Goal: Communication & Community: Answer question/provide support

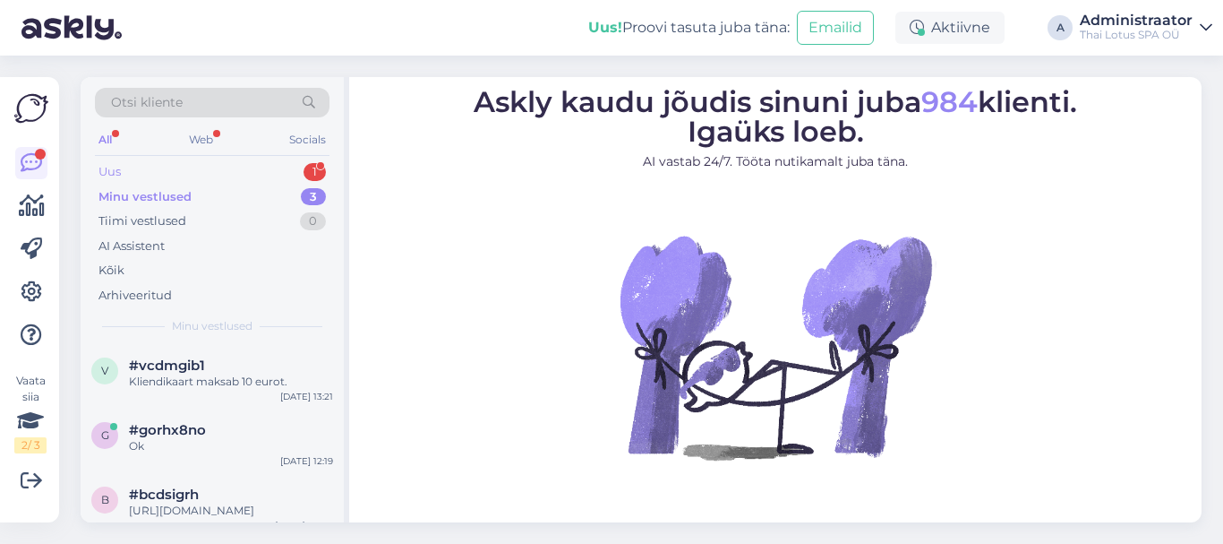
click at [116, 170] on div "Uus" at bounding box center [109, 172] width 22 height 18
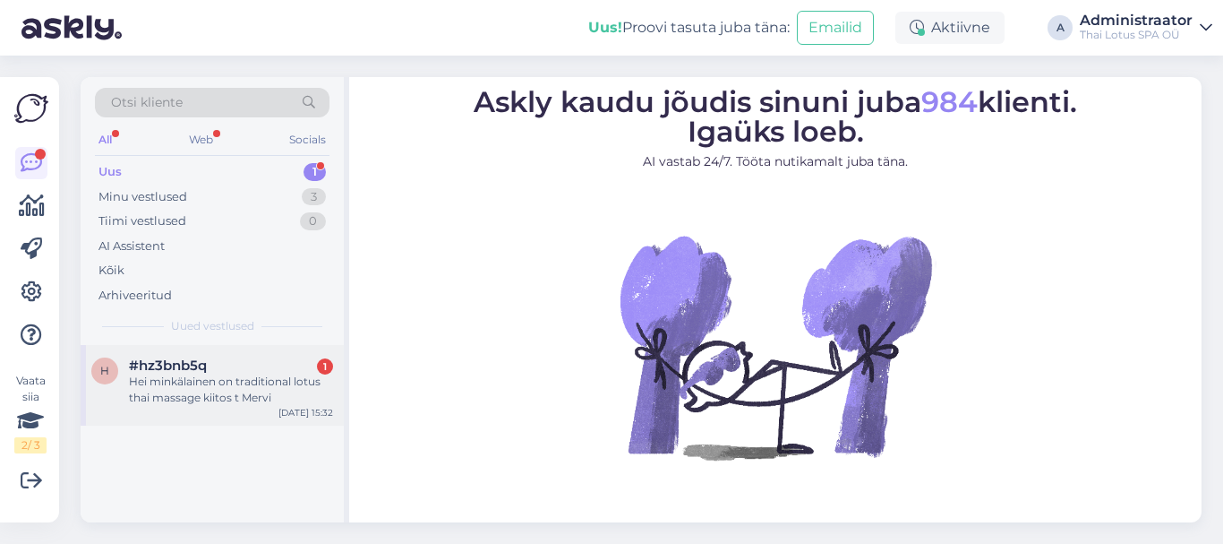
click at [195, 389] on div "Hei minkälainen on traditional lotus thai massage kiitos t Mervi" at bounding box center [231, 389] width 204 height 32
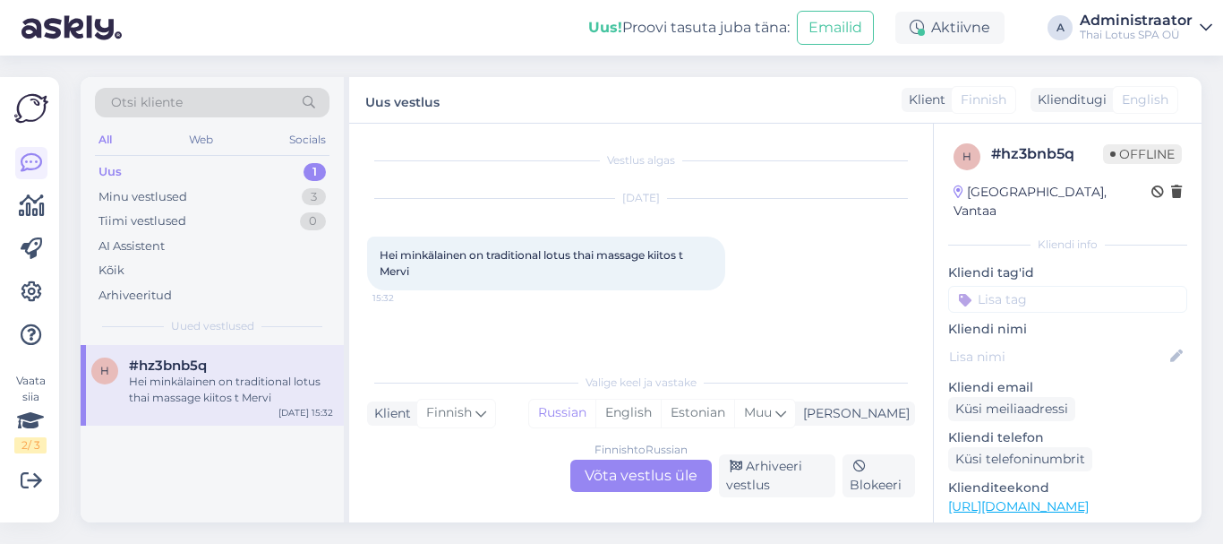
click at [612, 475] on div "Finnish to Russian Võta vestlus üle" at bounding box center [640, 475] width 141 height 32
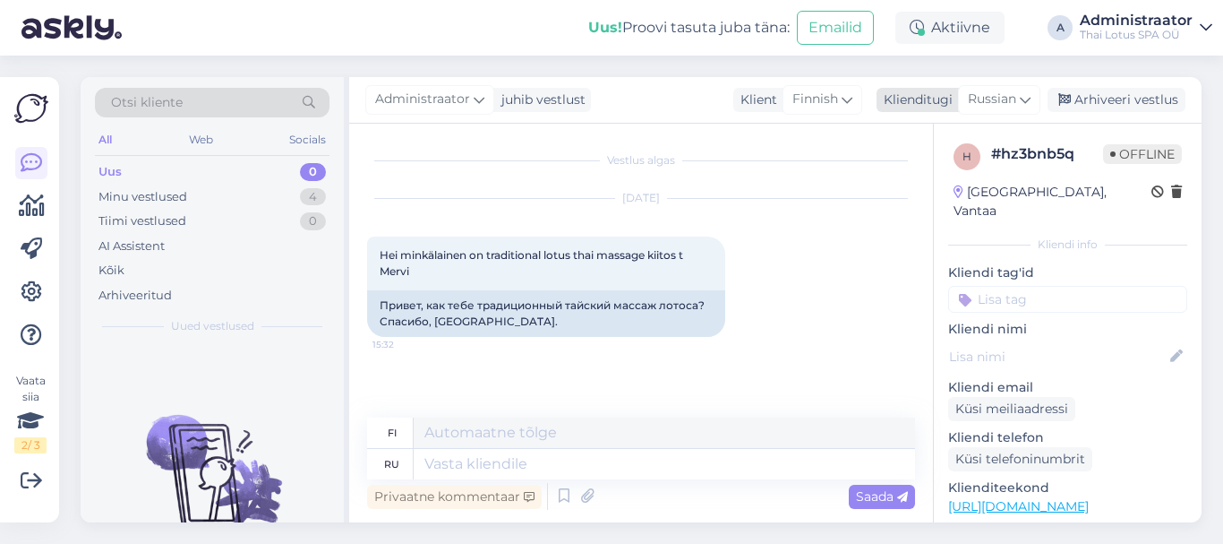
click at [1026, 96] on icon at bounding box center [1025, 100] width 11 height 20
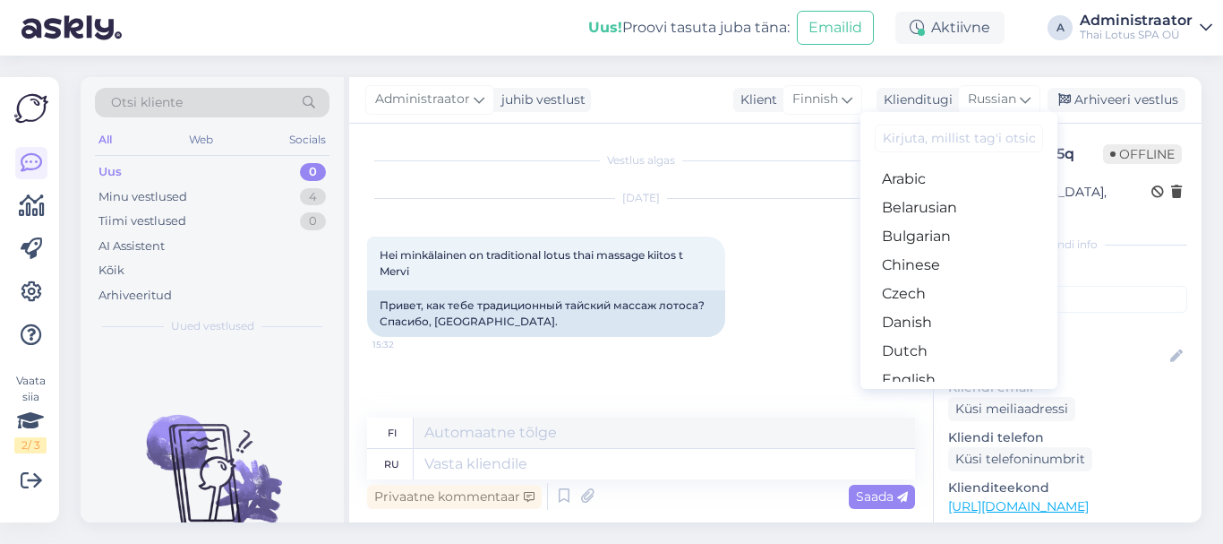
click at [915, 134] on input at bounding box center [959, 138] width 168 height 28
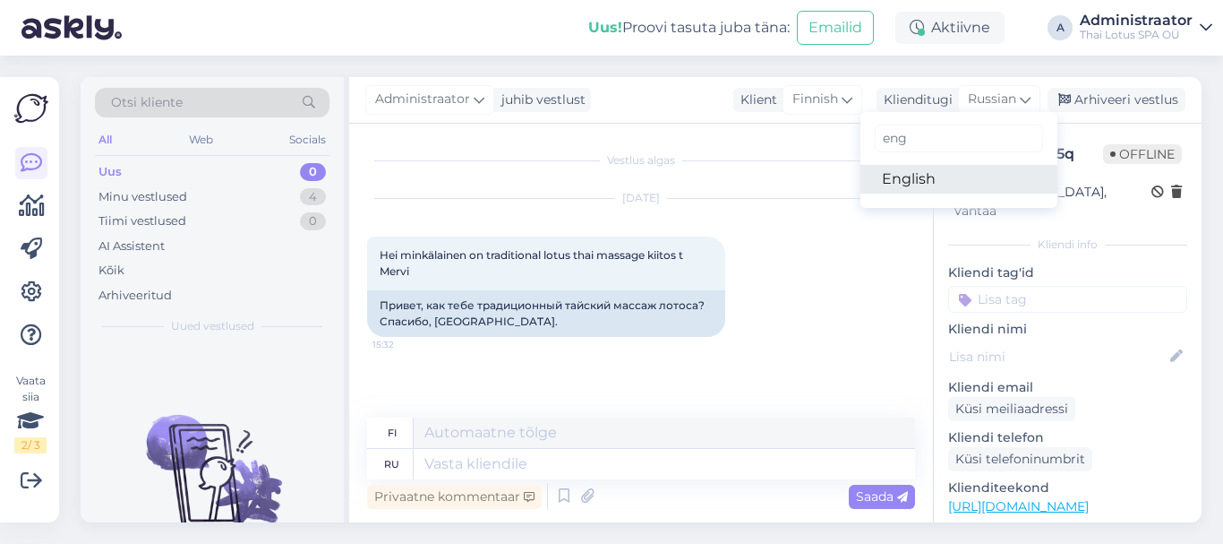
type input "eng"
click at [908, 184] on link "English" at bounding box center [959, 179] width 197 height 29
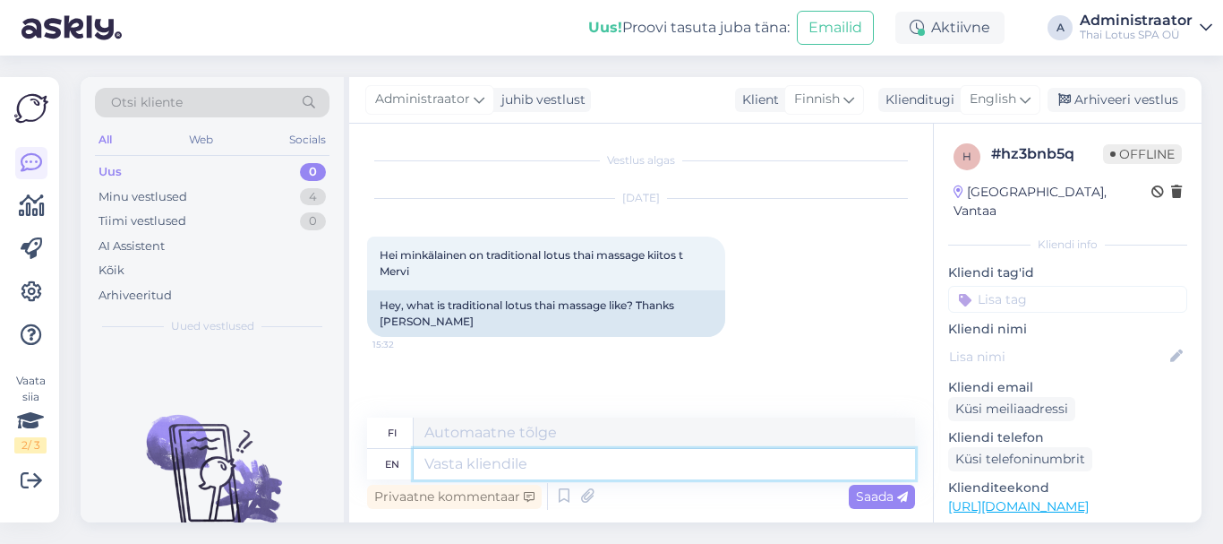
click at [493, 464] on textarea at bounding box center [664, 464] width 501 height 30
type textarea "Hello"
type textarea "Hei"
type textarea "Hello,"
type textarea "Hei,"
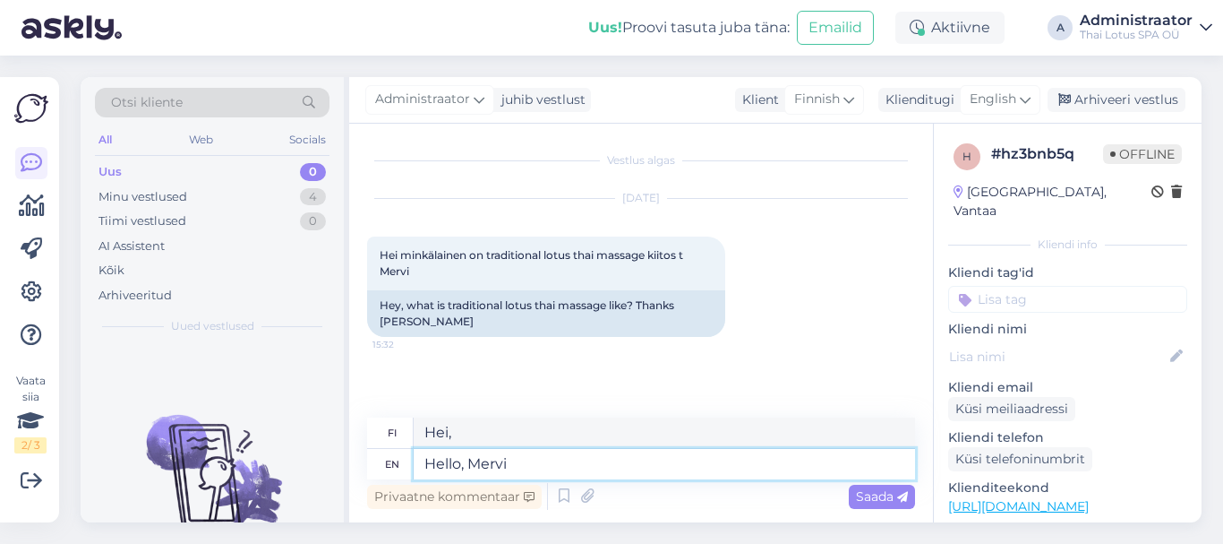
type textarea "Hello, [PERSON_NAME]!"
type textarea "[PERSON_NAME]!"
type textarea "Hello, [PERSON_NAME]!"
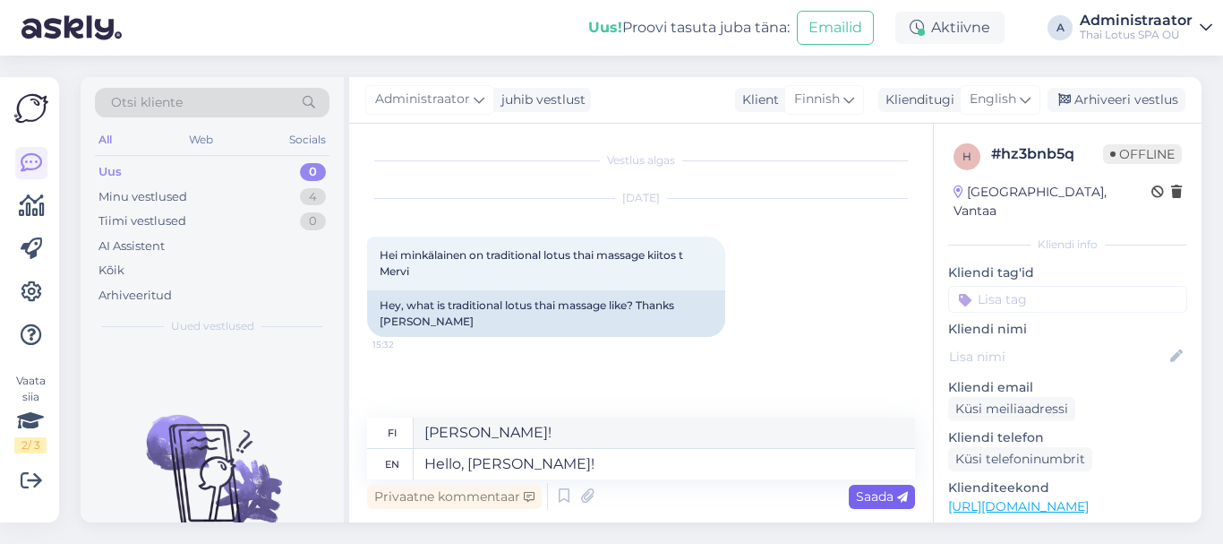
click at [883, 498] on span "Saada" at bounding box center [882, 496] width 52 height 16
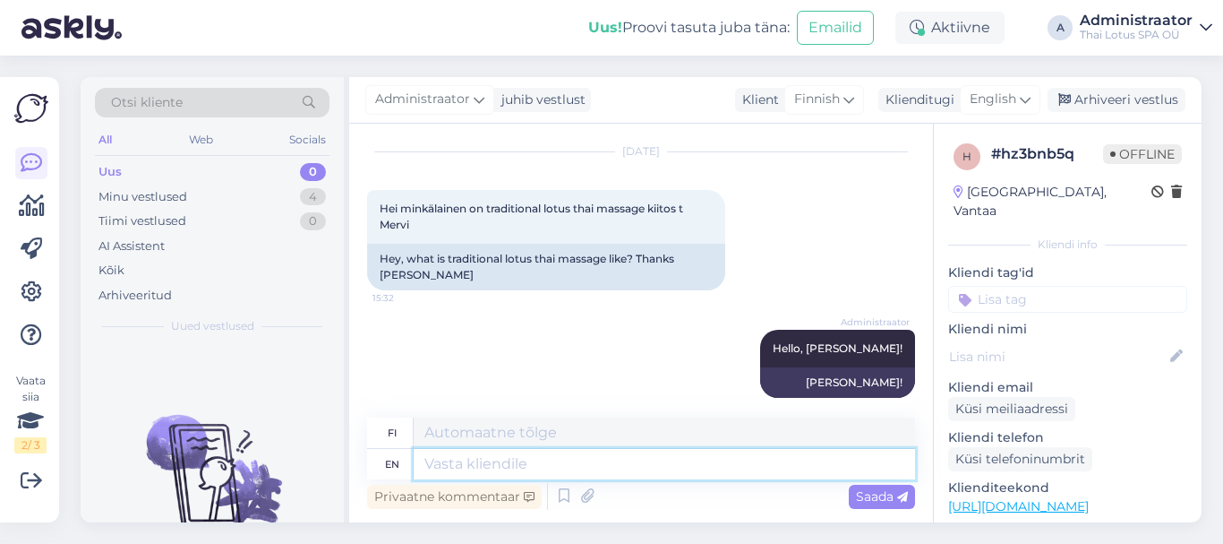
paste textarea "Why to choose Thai massage? Traditional Thai massage uses no oils or lotions. T…"
type textarea "Why to choose Thai massage? Traditional Thai massage uses no oils or lotions. T…"
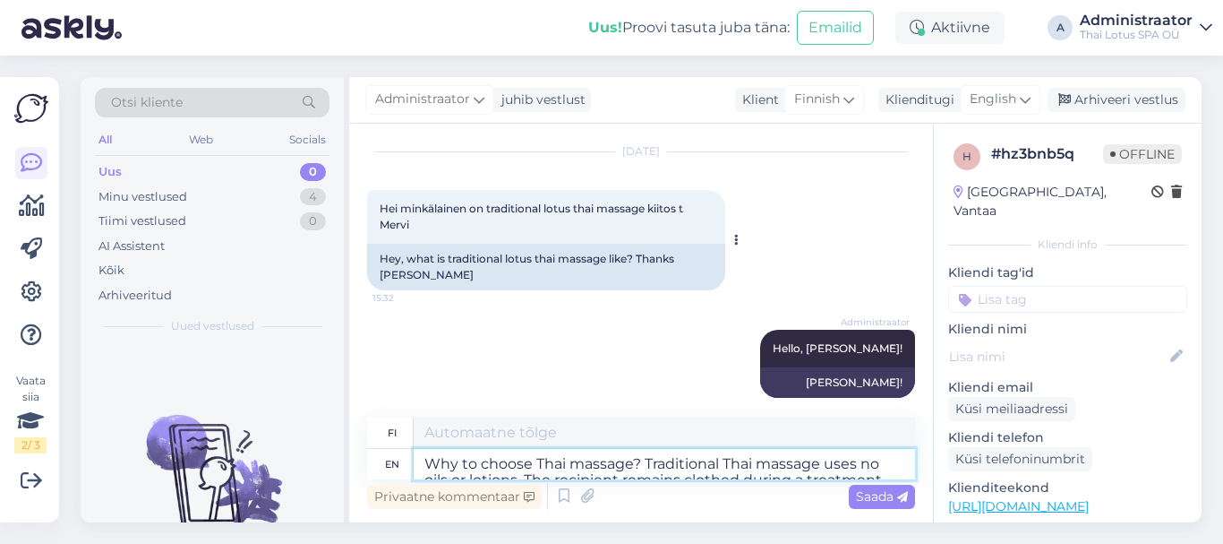
scroll to position [39, 0]
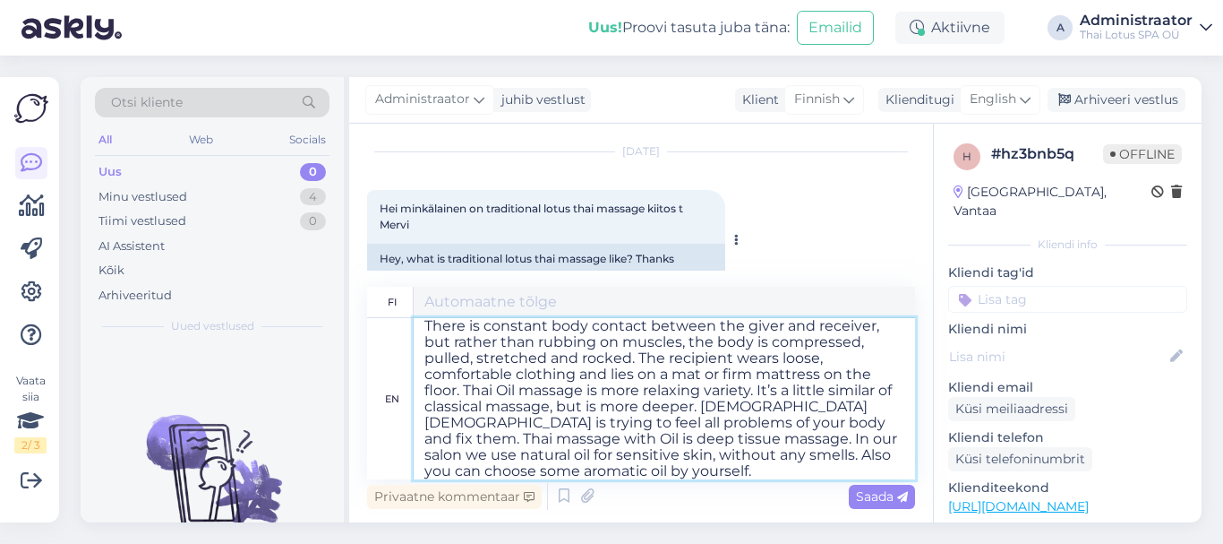
type textarea "Miksi [PERSON_NAME] [DEMOGRAPHIC_DATA] hieronta? Perinteisessä thaimaalaisessa …"
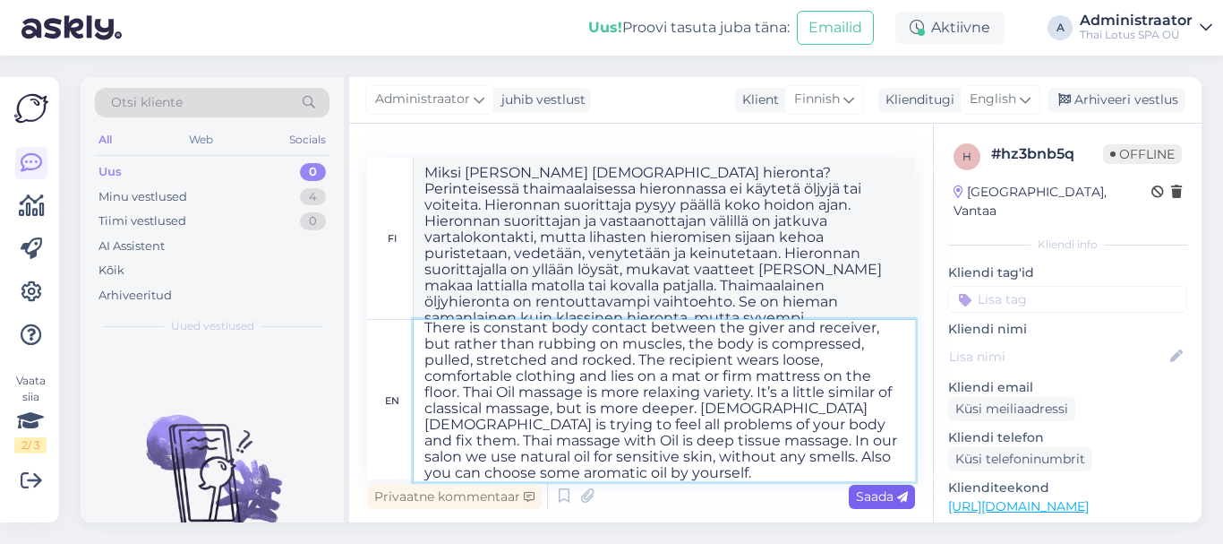
type textarea "Why to choose Thai massage? Traditional Thai massage uses no oils or lotions. T…"
click at [877, 500] on span "Saada" at bounding box center [882, 496] width 52 height 16
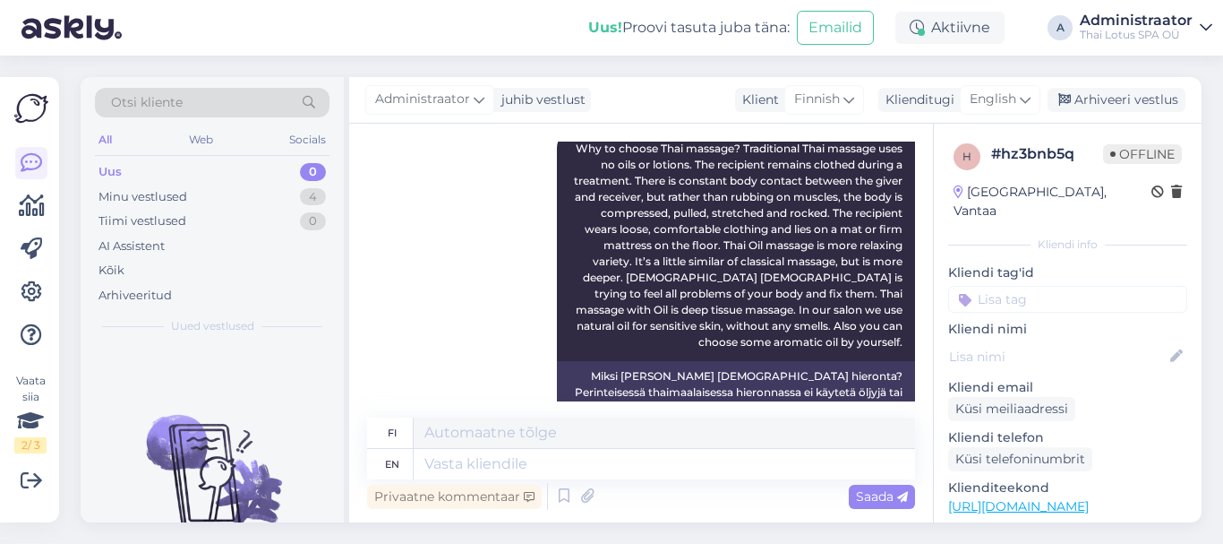
scroll to position [378, 0]
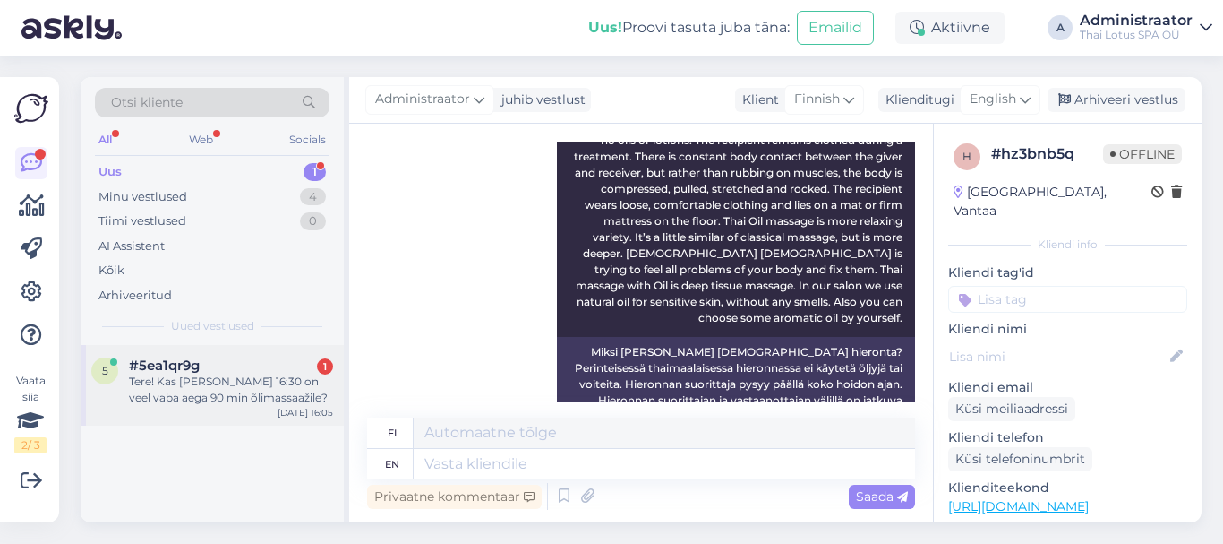
click at [206, 398] on div "Tere! Kas [PERSON_NAME] 16:30 on veel vaba aega 90 min õlimassaažile?" at bounding box center [231, 389] width 204 height 32
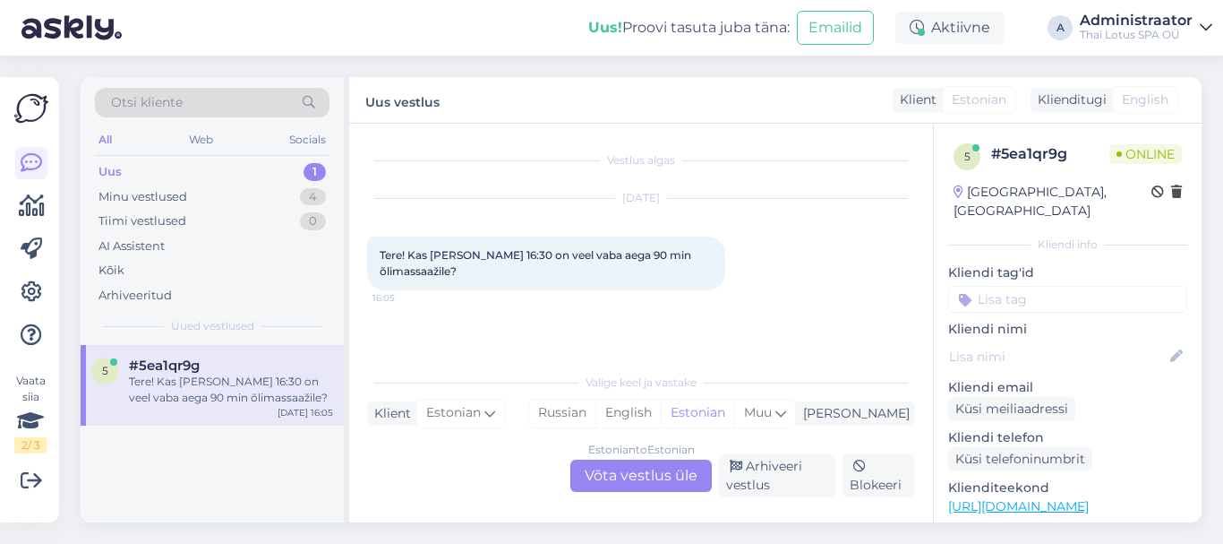
click at [609, 475] on div "Estonian to Estonian Võta vestlus üle" at bounding box center [640, 475] width 141 height 32
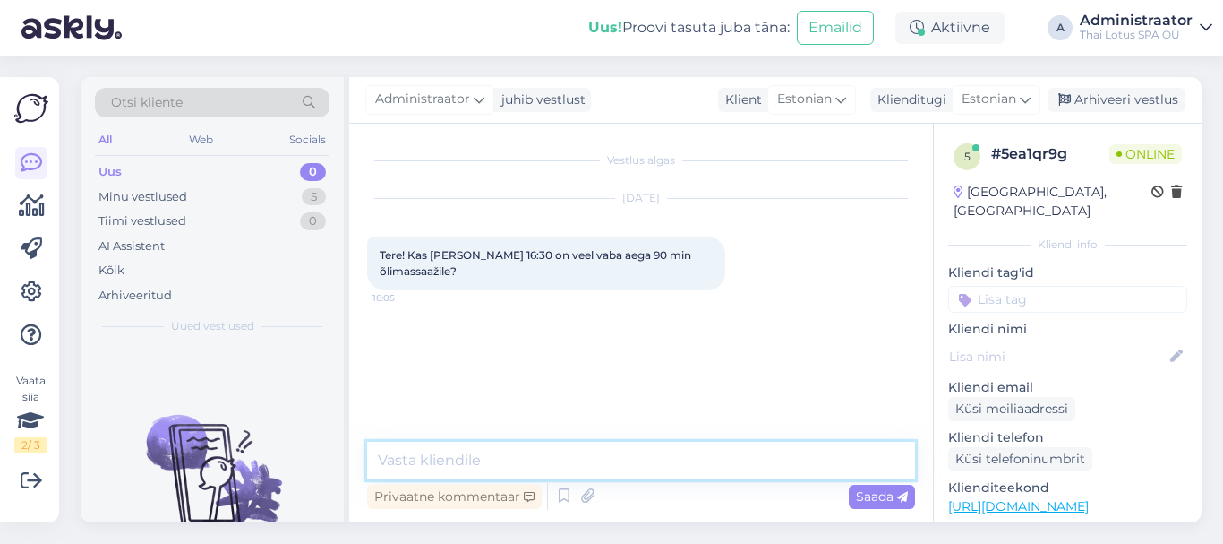
click at [829, 458] on textarea at bounding box center [641, 460] width 548 height 38
type textarea "Tere!"
click at [534, 461] on textarea "Jah, meil on pakkuda massaazi" at bounding box center [641, 460] width 548 height 38
drag, startPoint x: 664, startPoint y: 458, endPoint x: 707, endPoint y: 462, distance: 42.2
click at [665, 458] on textarea "Jah, meil on pakkuda 90 min massaazi" at bounding box center [641, 460] width 548 height 38
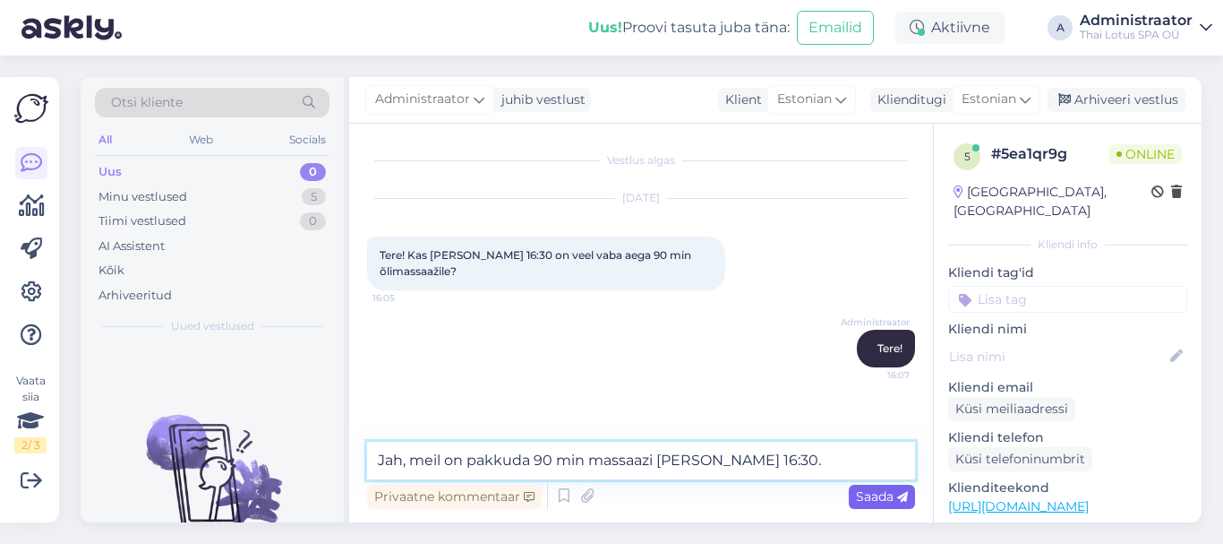
type textarea "Jah, meil on pakkuda 90 min massaazi [PERSON_NAME] 16:30."
click at [869, 496] on span "Saada" at bounding box center [882, 496] width 52 height 16
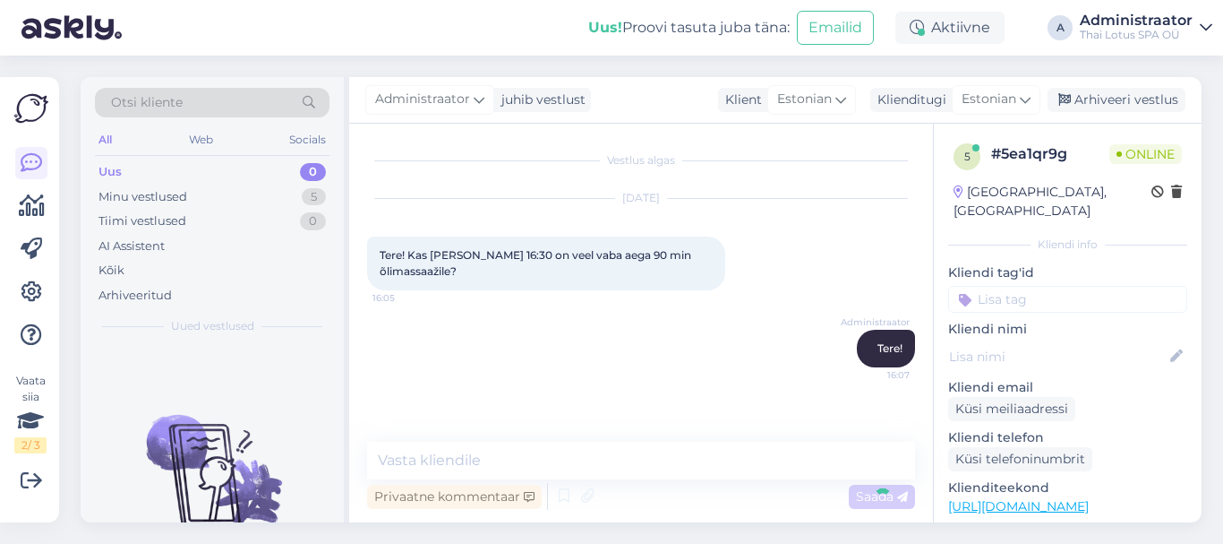
scroll to position [39, 0]
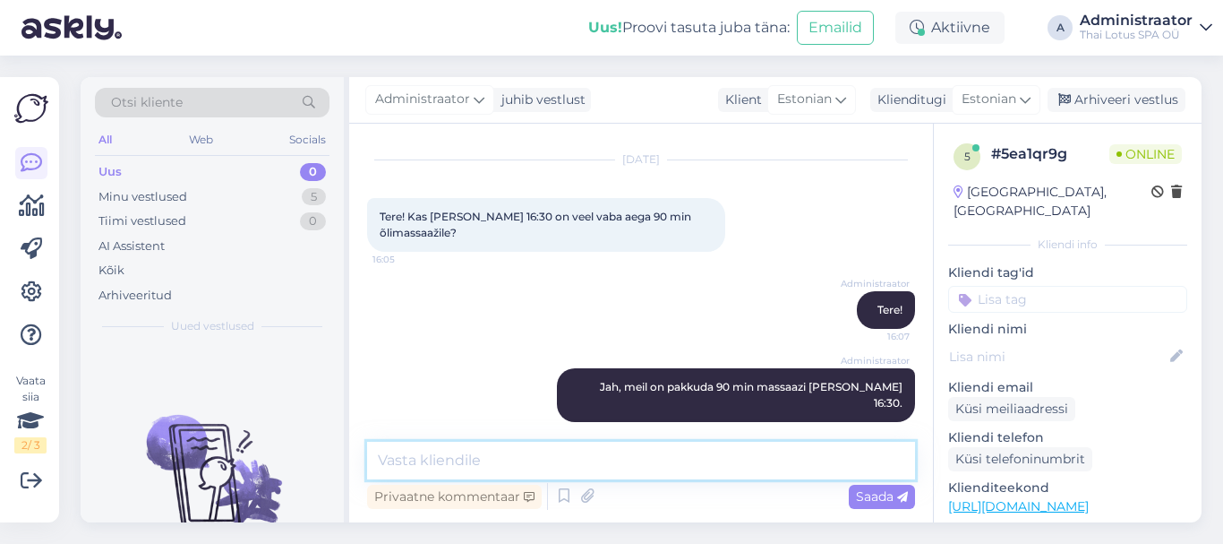
click at [675, 466] on textarea at bounding box center [641, 460] width 548 height 38
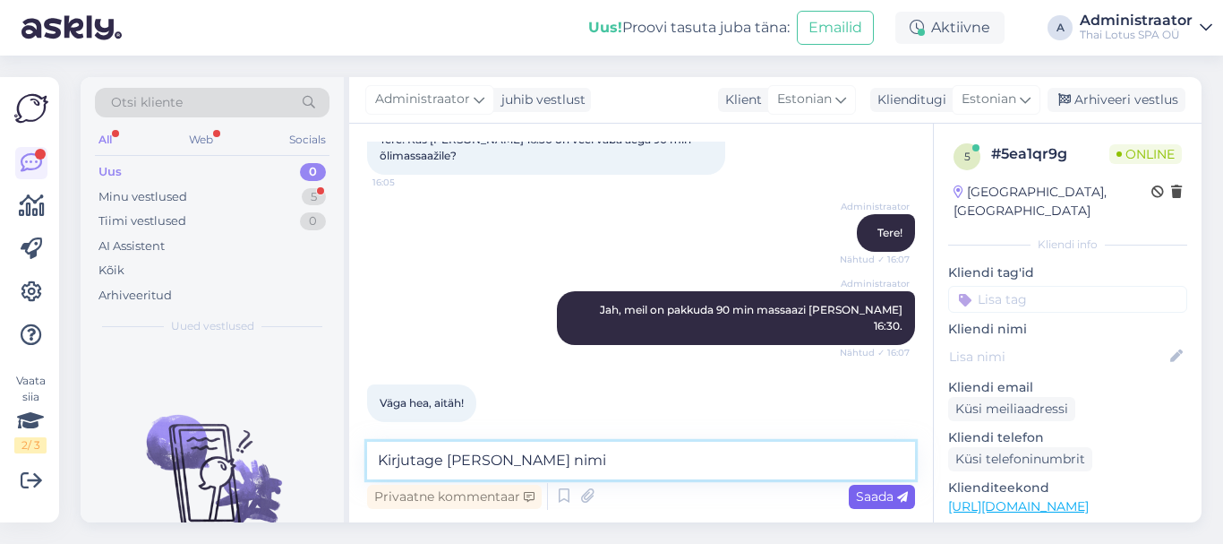
type textarea "Kirjutage [PERSON_NAME] nimi"
click at [867, 491] on span "Saada" at bounding box center [882, 496] width 52 height 16
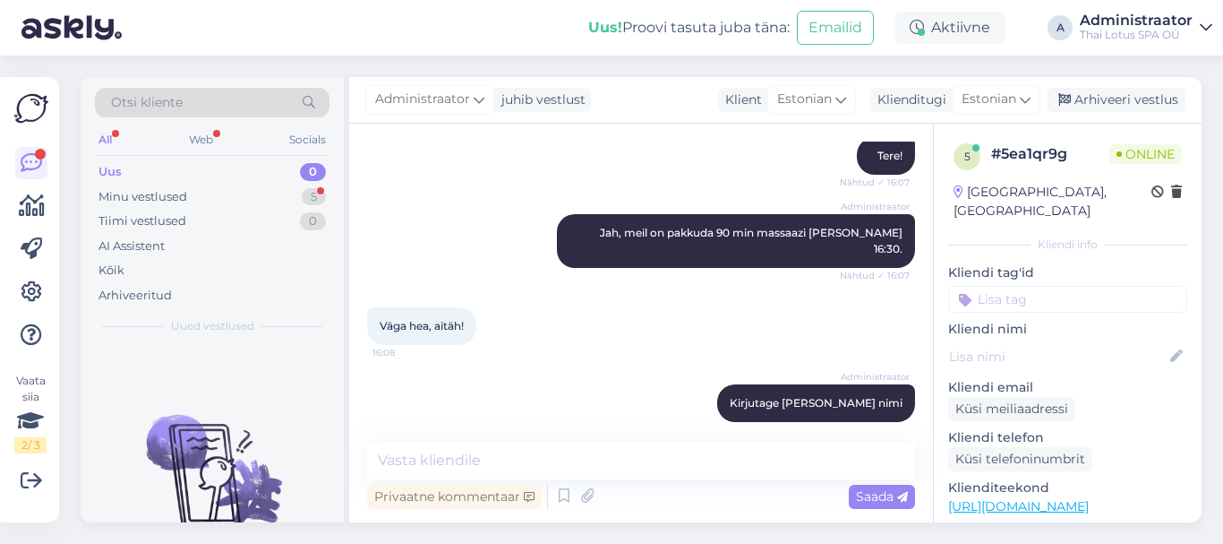
scroll to position [270, 0]
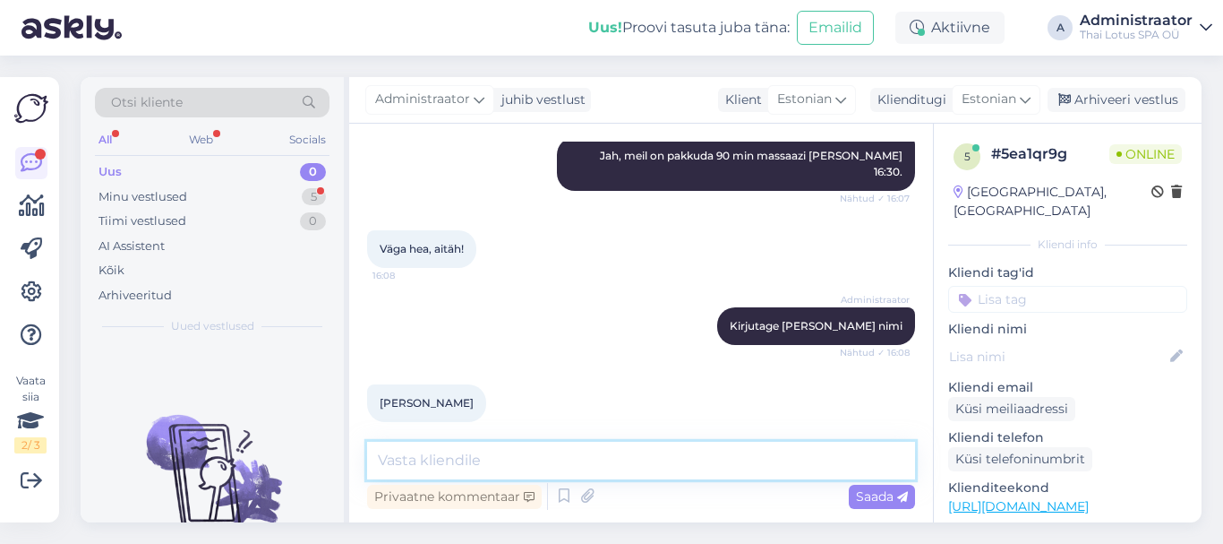
click at [433, 458] on textarea at bounding box center [641, 460] width 548 height 38
click at [401, 462] on textarea "OOtame Teid!" at bounding box center [641, 460] width 548 height 38
type textarea "Ootame Teid!"
click at [867, 487] on div "Saada" at bounding box center [882, 496] width 66 height 24
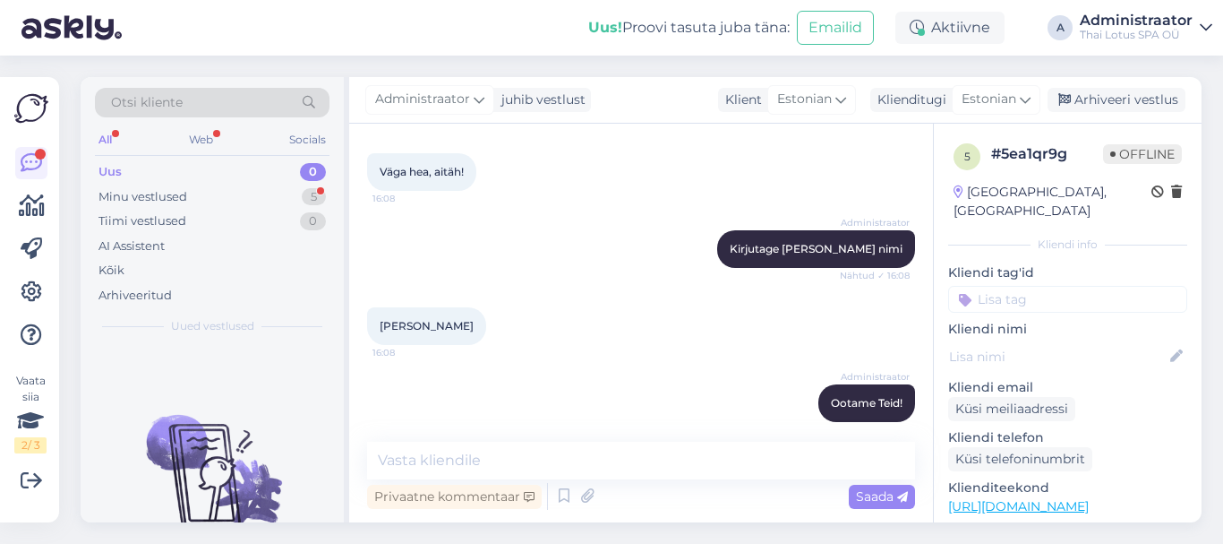
scroll to position [424, 0]
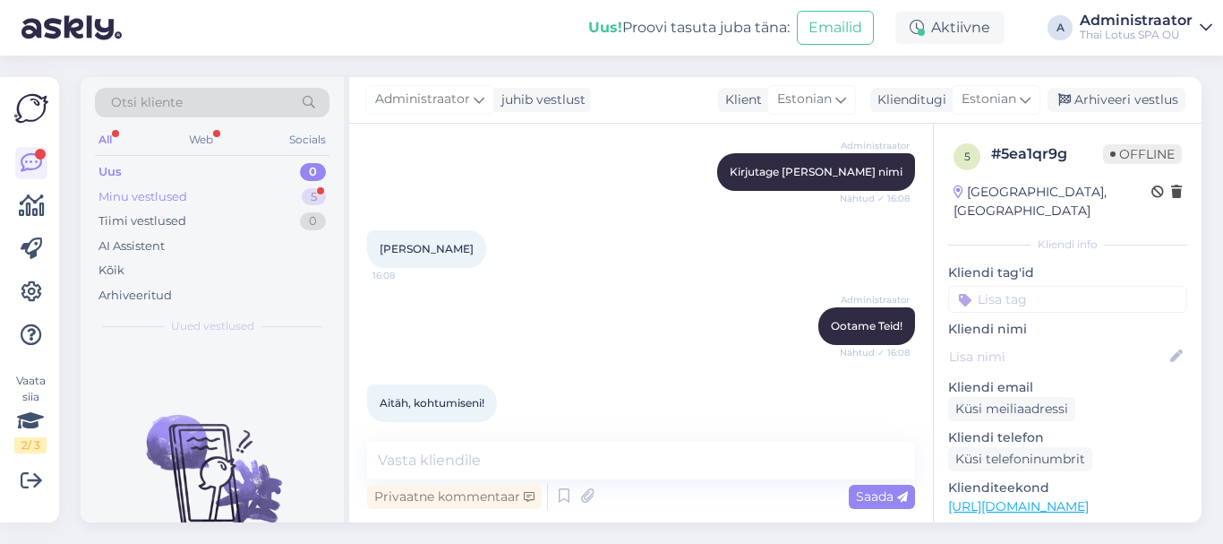
click at [161, 195] on div "Minu vestlused" at bounding box center [142, 197] width 89 height 18
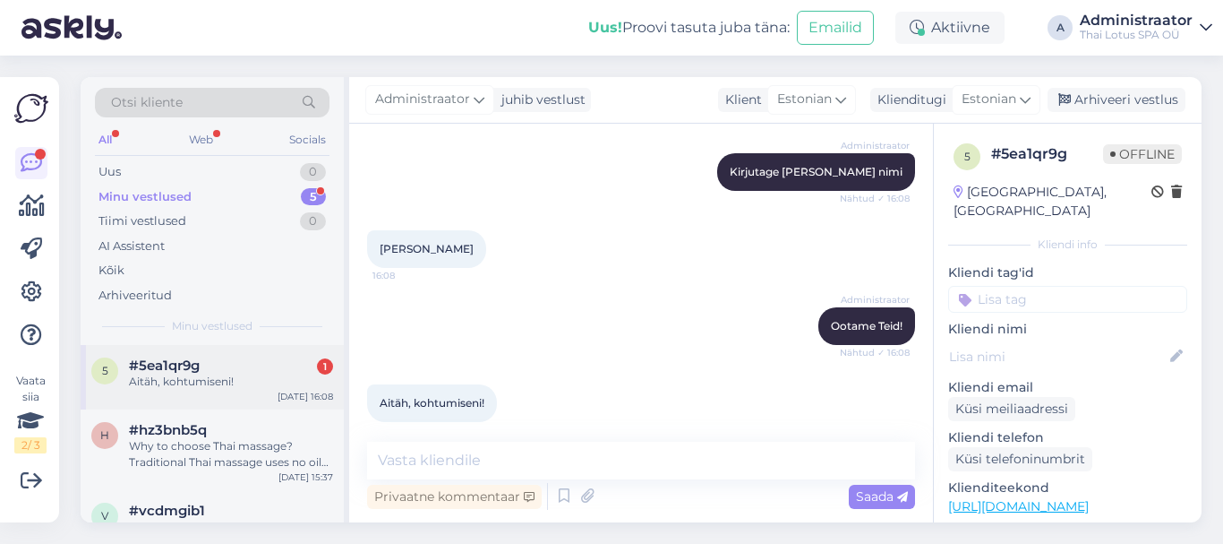
click at [182, 381] on div "Aitäh, kohtumiseni!" at bounding box center [231, 381] width 204 height 16
click at [419, 466] on textarea at bounding box center [641, 460] width 548 height 38
click at [124, 167] on div "Uus 1" at bounding box center [212, 171] width 235 height 25
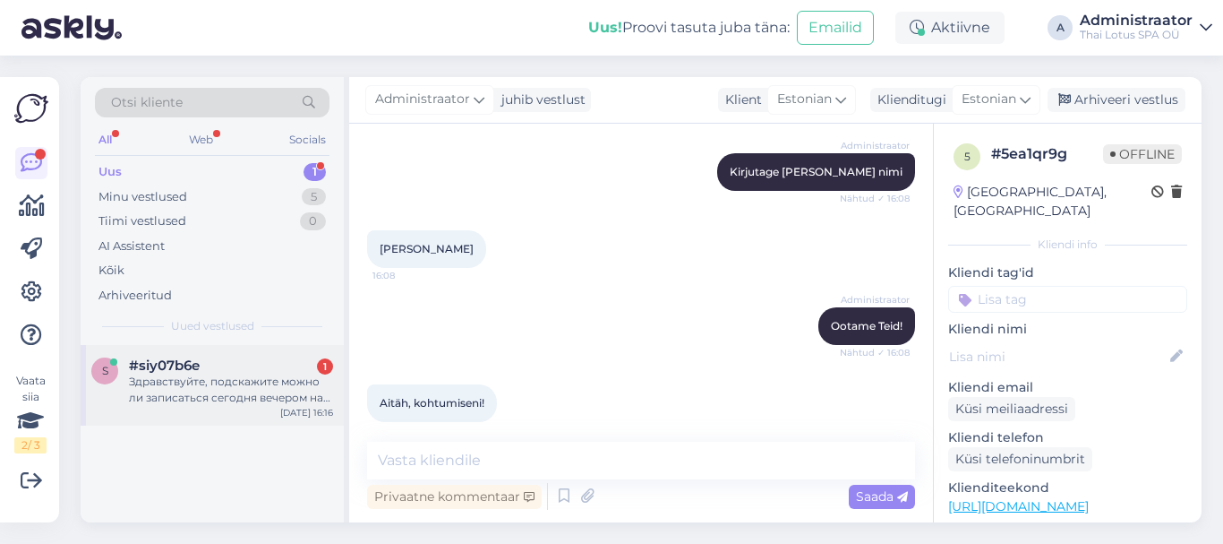
click at [236, 393] on div "Здравствуйте, подскажите можно ли записаться сегодня вечером на массаж?" at bounding box center [231, 389] width 204 height 32
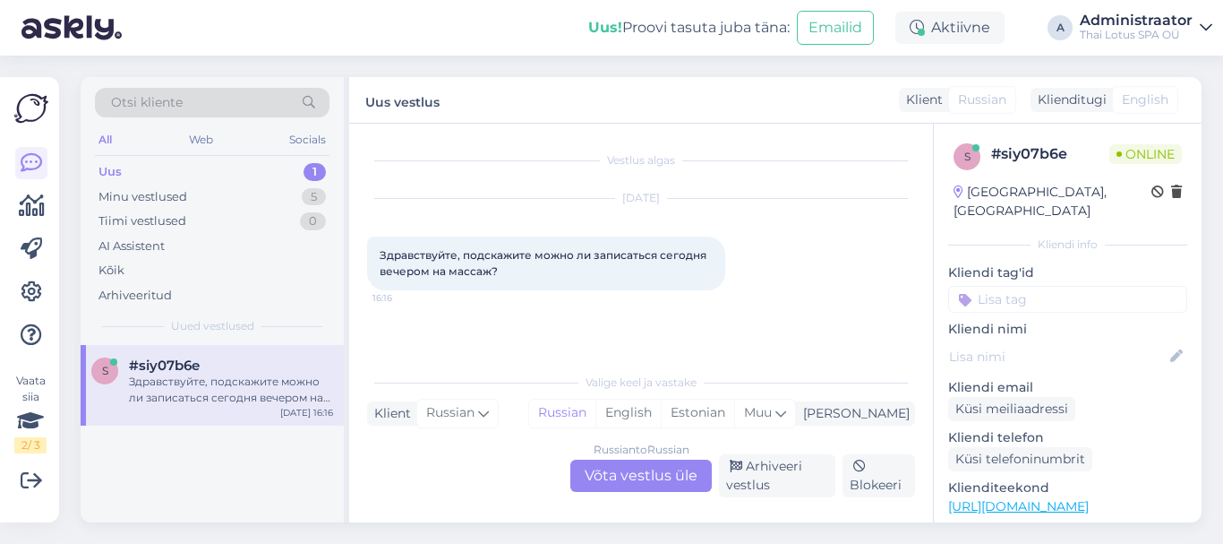
click at [638, 470] on div "Russian to Russian Võta vestlus üle" at bounding box center [640, 475] width 141 height 32
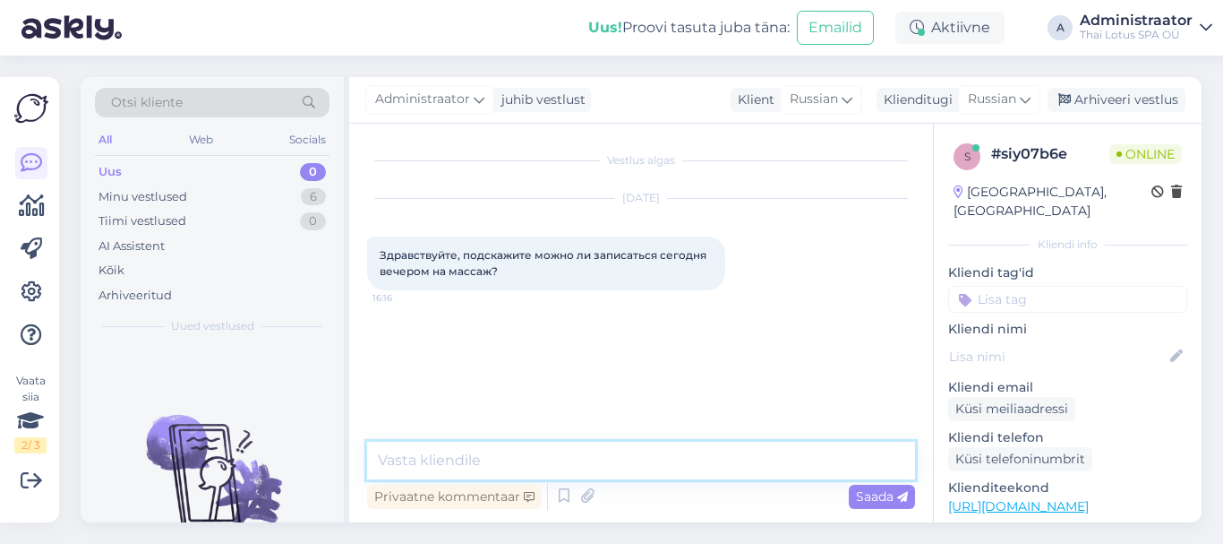
click at [545, 468] on textarea at bounding box center [641, 460] width 548 height 38
type textarea "Добрый день!"
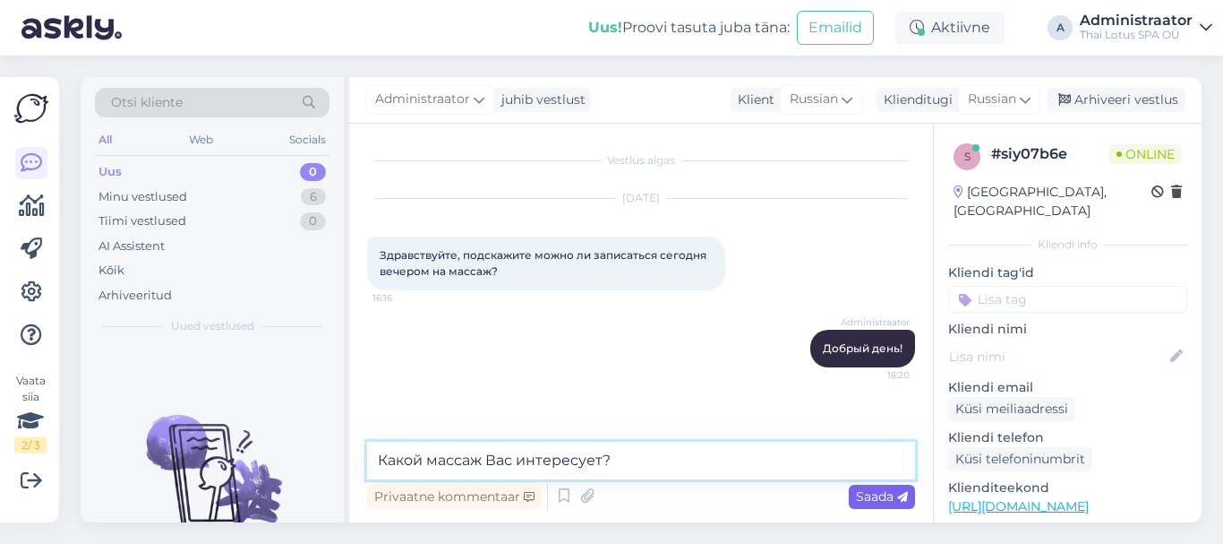
type textarea "Какой массаж Вас интересует?"
click at [885, 492] on span "Saada" at bounding box center [882, 496] width 52 height 16
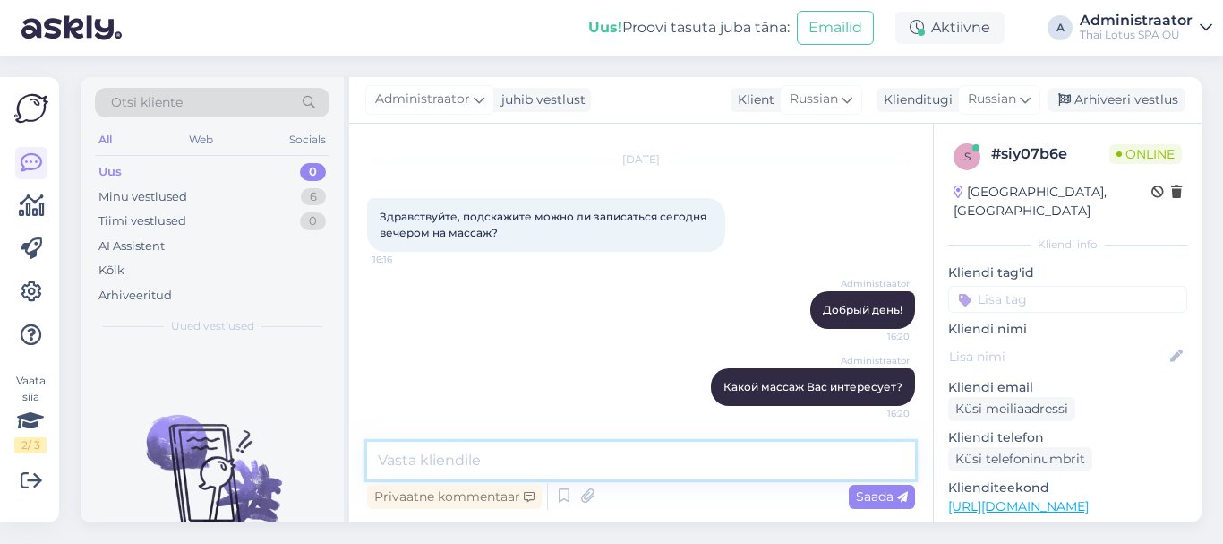
click at [617, 462] on textarea at bounding box center [641, 460] width 548 height 38
type textarea "R"
type textarea "r"
type textarea "R"
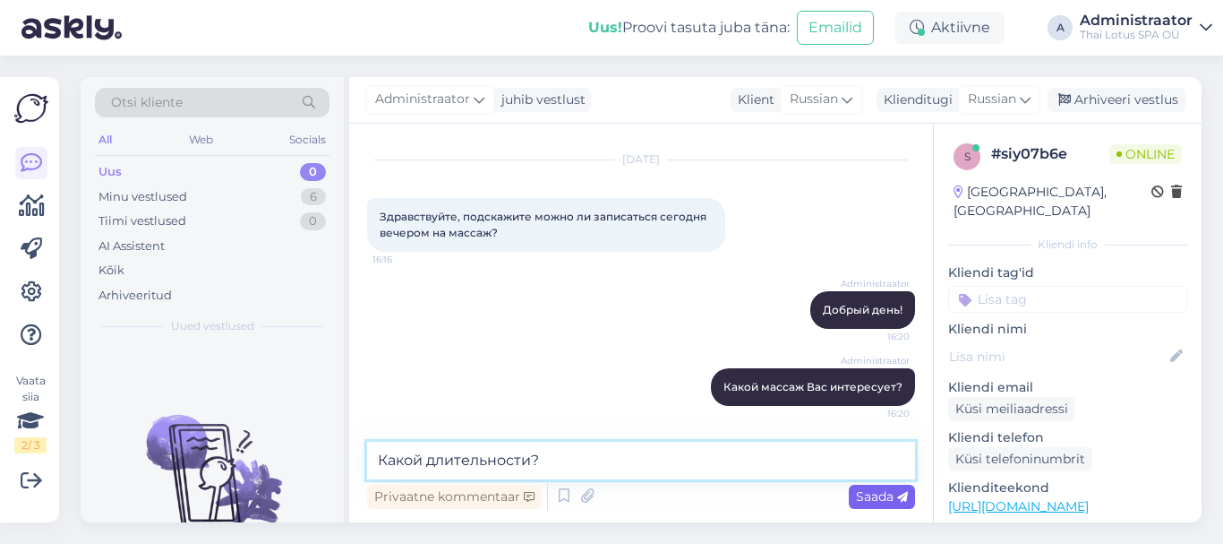
type textarea "Какой длительности?"
click at [866, 493] on span "Saada" at bounding box center [882, 496] width 52 height 16
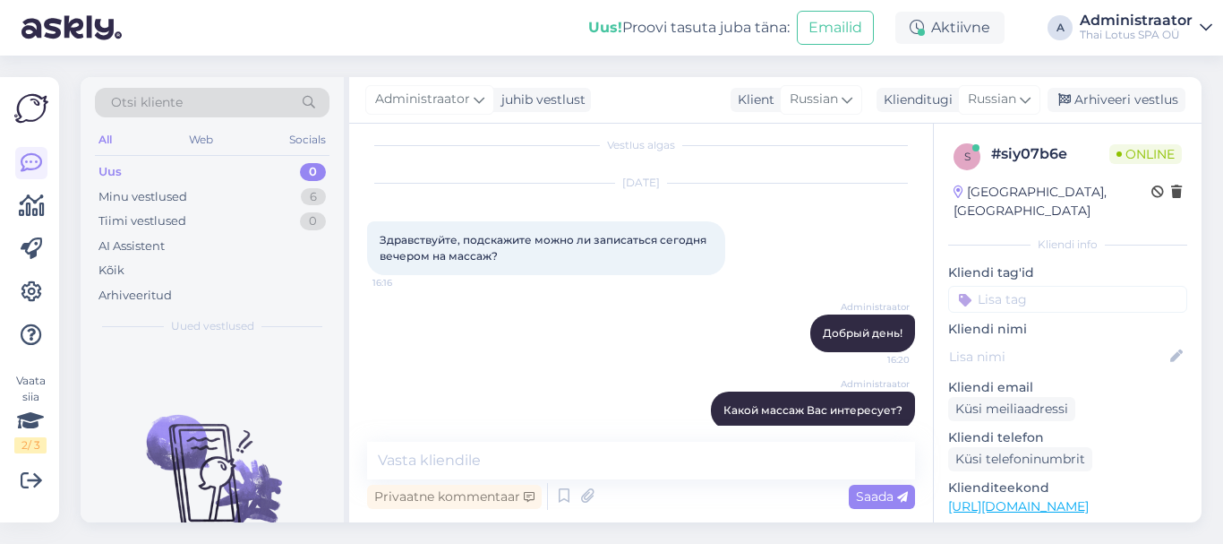
scroll to position [0, 0]
